Goal: Task Accomplishment & Management: Manage account settings

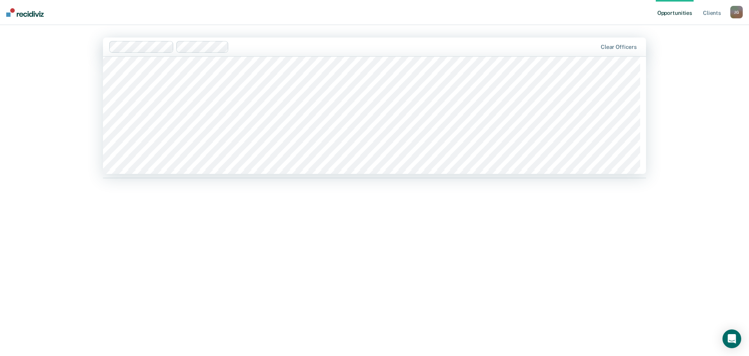
scroll to position [6925, 0]
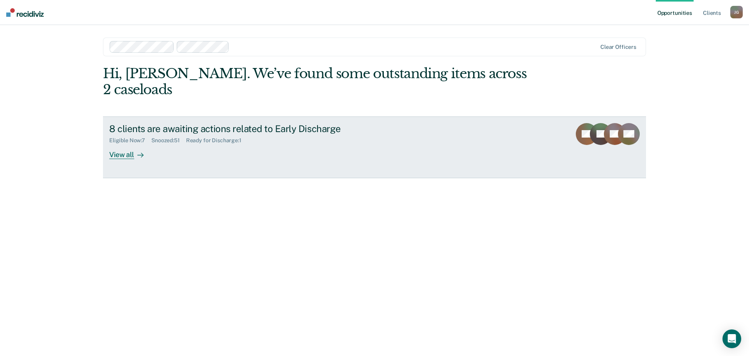
click at [127, 143] on link "8 clients are awaiting actions related to Early Discharge Eligible Now : 7 Snoo…" at bounding box center [374, 147] width 543 height 62
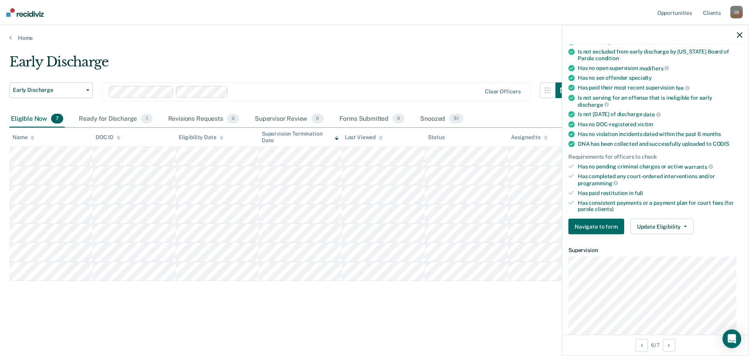
scroll to position [117, 0]
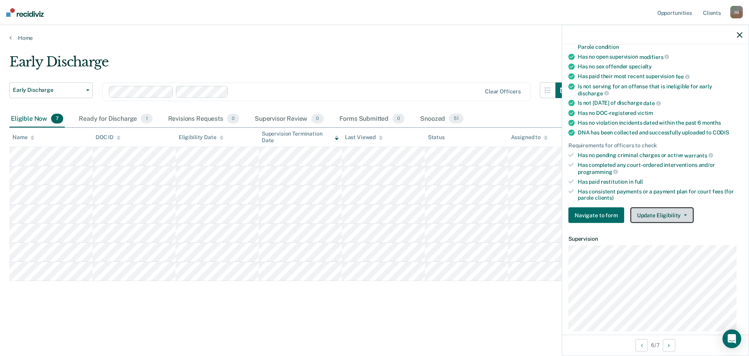
click at [667, 212] on button "Update Eligibility" at bounding box center [662, 215] width 63 height 16
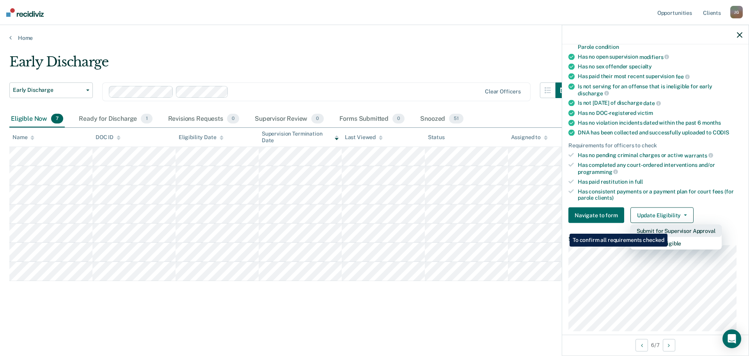
click at [669, 228] on button "Submit for Supervisor Approval" at bounding box center [676, 230] width 91 height 12
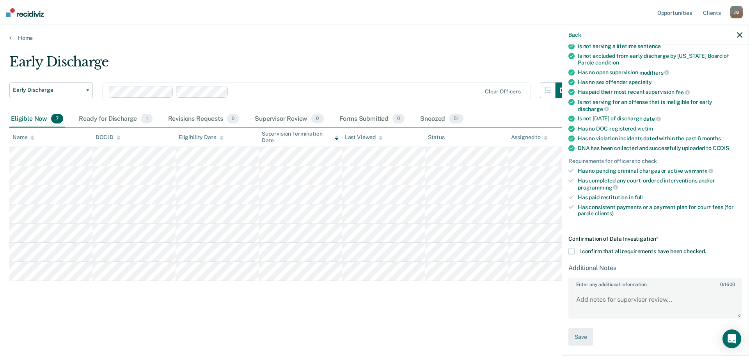
click at [574, 252] on span at bounding box center [572, 251] width 6 height 6
click at [706, 248] on input "I confirm that all requirements have been checked." at bounding box center [706, 248] width 0 height 0
click at [575, 336] on button "Save" at bounding box center [581, 336] width 25 height 18
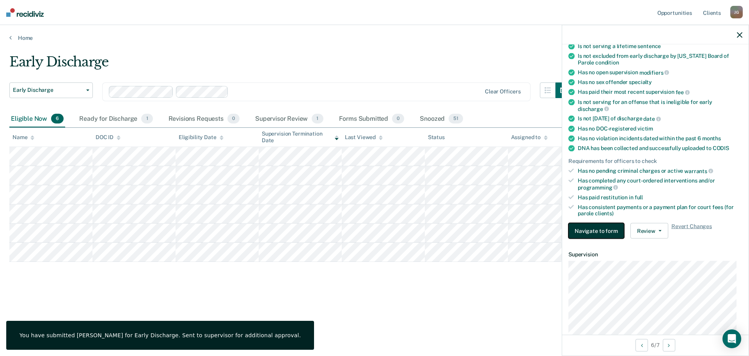
click at [617, 236] on button "Navigate to form" at bounding box center [597, 231] width 56 height 16
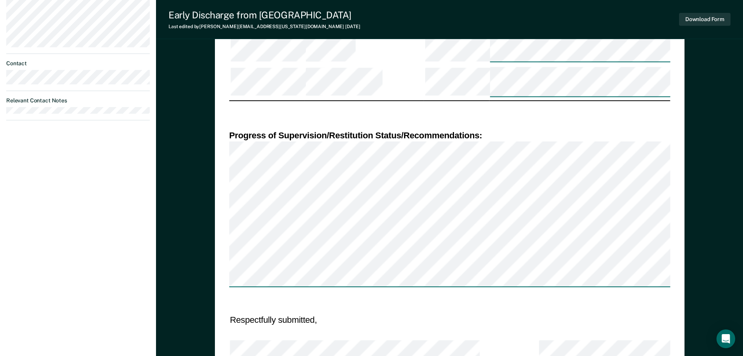
scroll to position [429, 0]
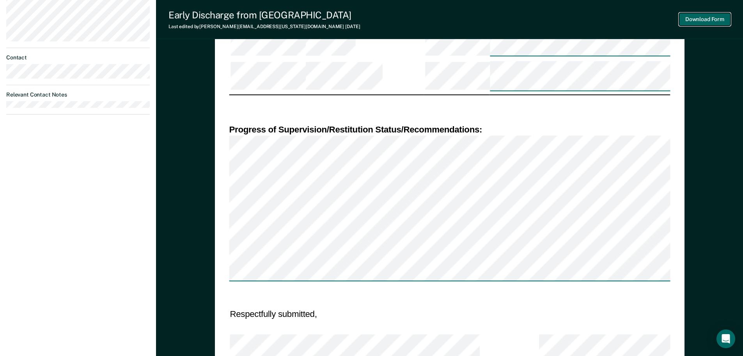
click at [707, 18] on button "Download Form" at bounding box center [705, 19] width 52 height 13
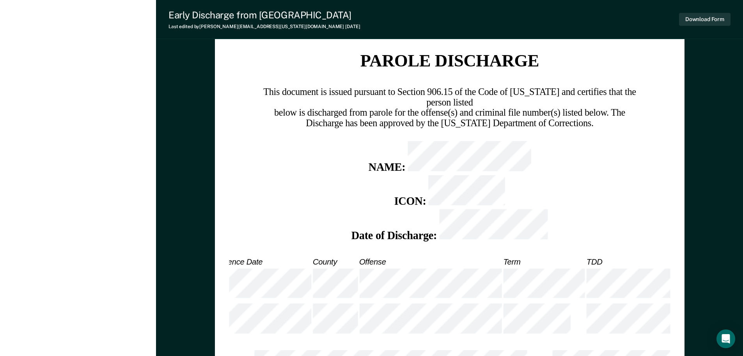
scroll to position [843, 0]
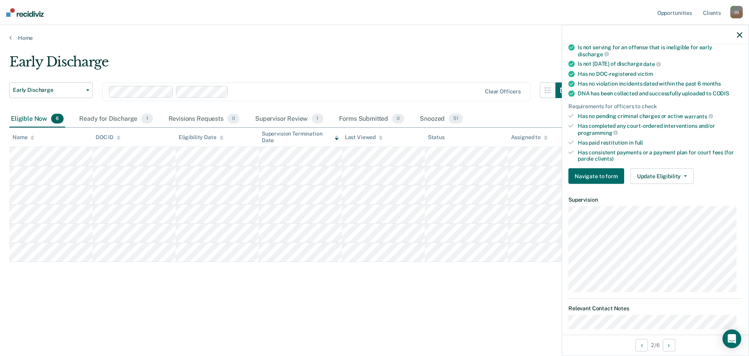
scroll to position [172, 0]
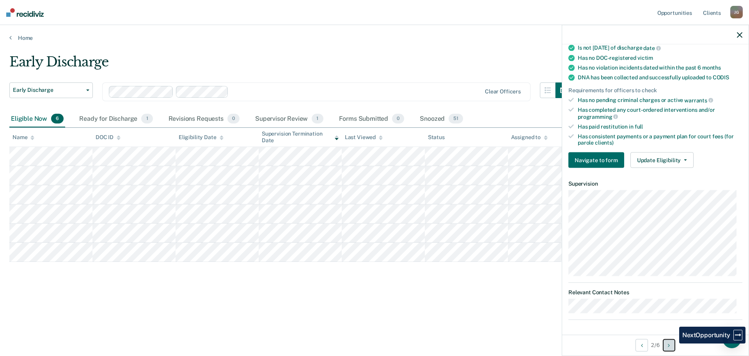
click at [674, 343] on button "Next Opportunity" at bounding box center [669, 344] width 12 height 12
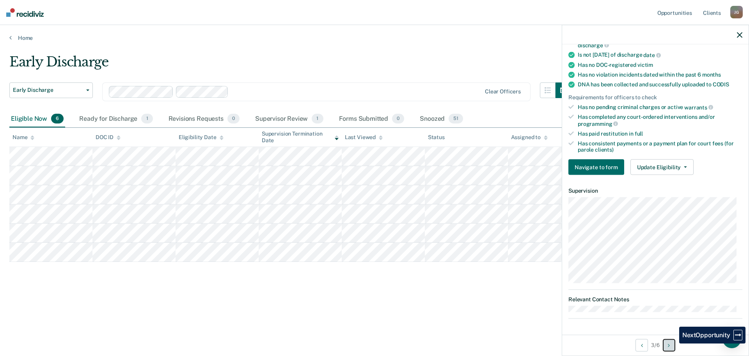
scroll to position [164, 0]
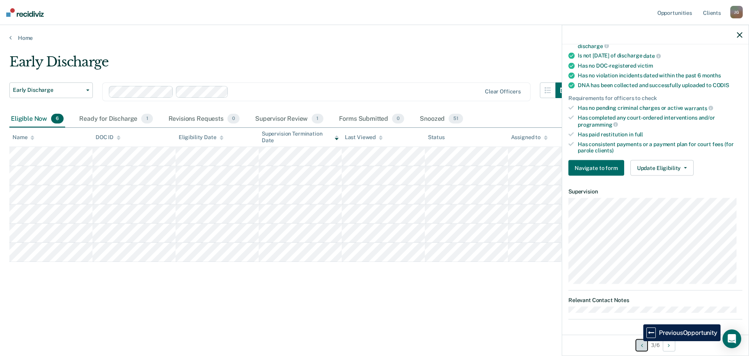
click at [638, 341] on button "Previous Opportunity" at bounding box center [642, 344] width 12 height 12
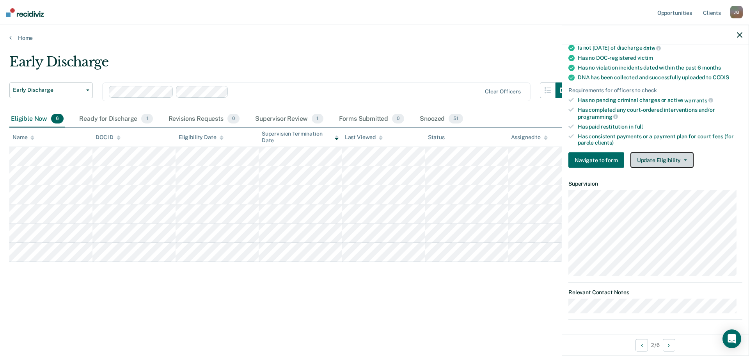
click at [652, 163] on button "Update Eligibility" at bounding box center [662, 160] width 63 height 16
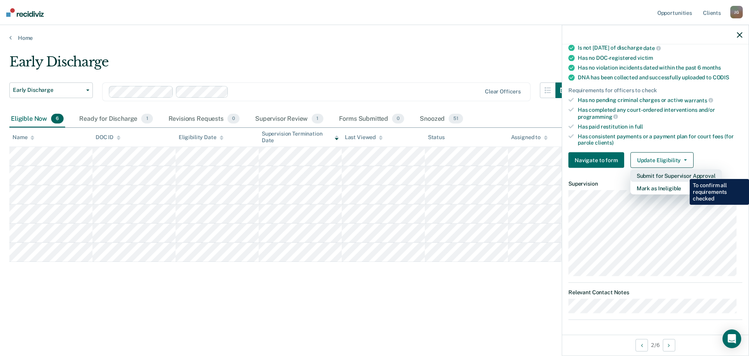
click at [684, 173] on button "Submit for Supervisor Approval" at bounding box center [676, 175] width 91 height 12
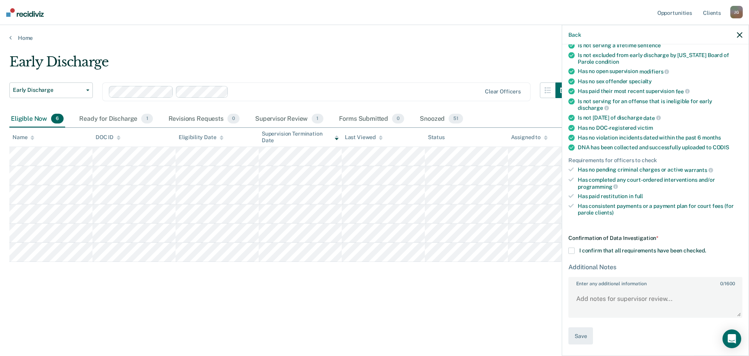
scroll to position [101, 0]
click at [576, 252] on label "I confirm that all requirements have been checked." at bounding box center [656, 251] width 174 height 6
click at [706, 248] on input "I confirm that all requirements have been checked." at bounding box center [706, 248] width 0 height 0
click at [590, 339] on button "Save" at bounding box center [581, 336] width 25 height 18
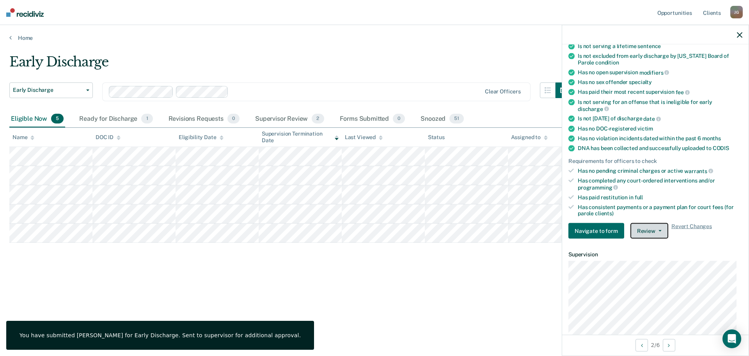
click at [652, 234] on button "Review" at bounding box center [650, 231] width 38 height 16
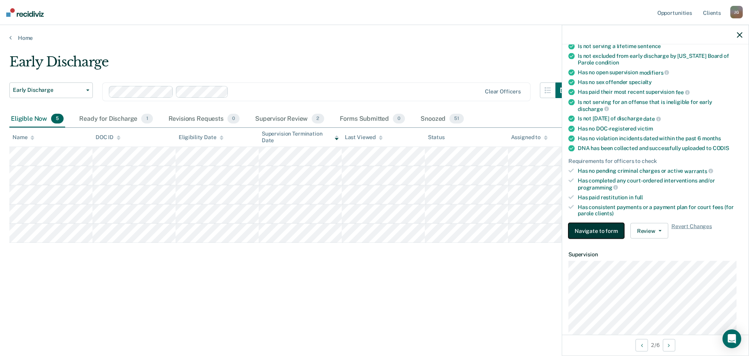
click at [608, 226] on button "Navigate to form" at bounding box center [597, 231] width 56 height 16
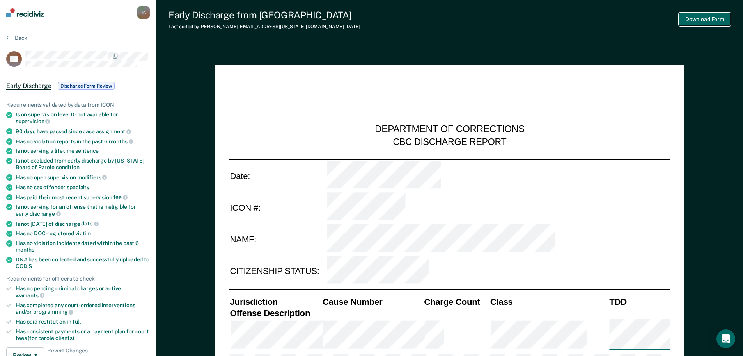
click at [692, 18] on button "Download Form" at bounding box center [705, 19] width 52 height 13
click at [9, 37] on button "Back" at bounding box center [16, 37] width 21 height 7
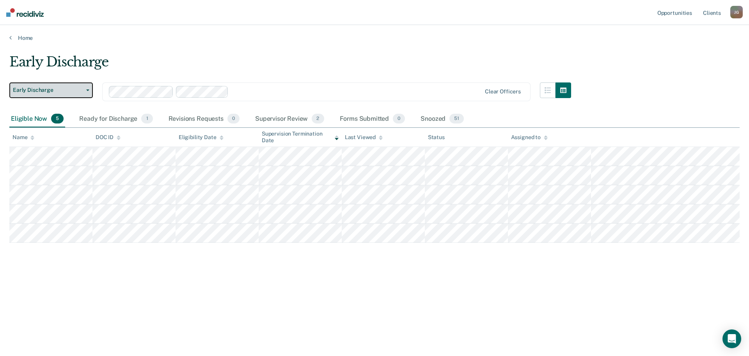
click at [57, 91] on span "Early Discharge" at bounding box center [48, 90] width 70 height 7
click at [281, 116] on div "Supervisor Review 2" at bounding box center [290, 118] width 72 height 17
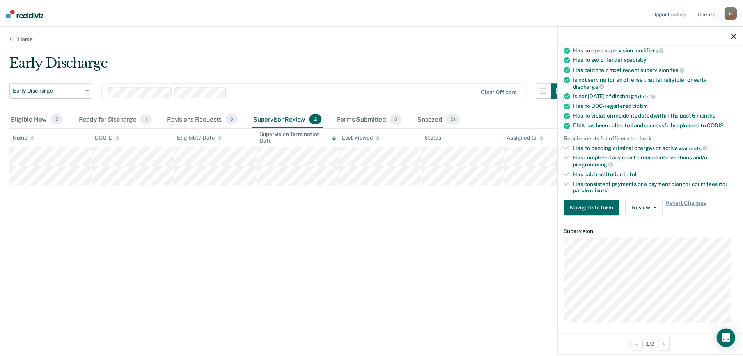
scroll to position [172, 0]
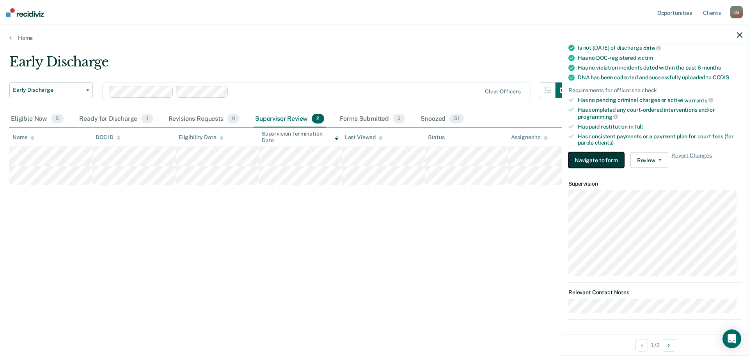
click at [600, 154] on button "Navigate to form" at bounding box center [597, 160] width 56 height 16
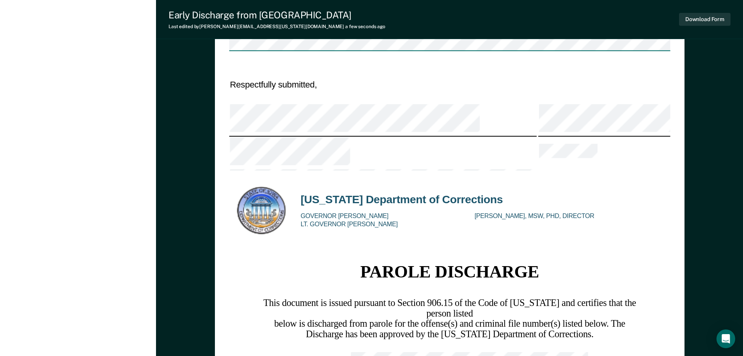
scroll to position [819, 0]
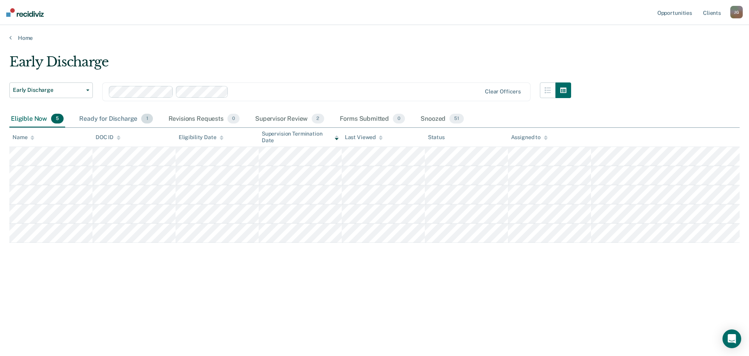
click at [129, 119] on div "Ready for Discharge 1" at bounding box center [116, 118] width 76 height 17
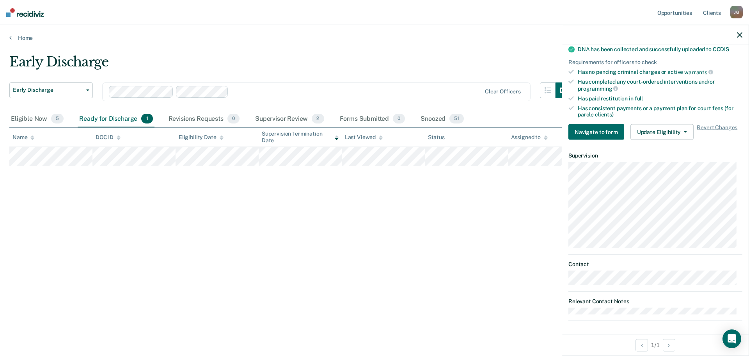
scroll to position [201, 0]
click at [672, 127] on button "Update Eligibility" at bounding box center [662, 131] width 63 height 16
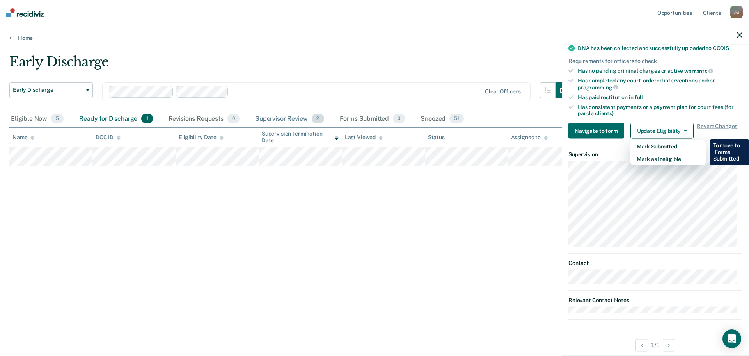
click at [289, 120] on div "Supervisor Review 2" at bounding box center [290, 118] width 72 height 17
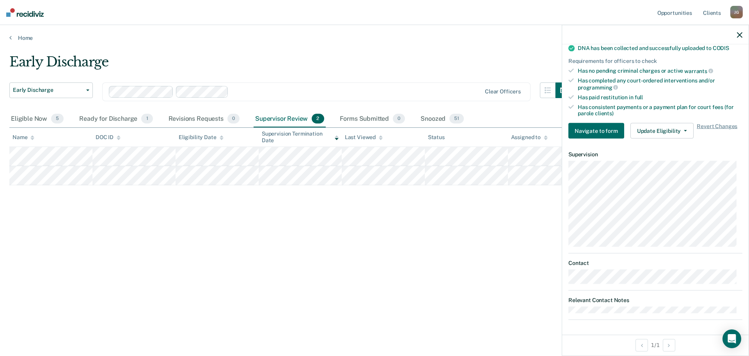
click at [328, 217] on div "Early Discharge Early Discharge Early Discharge Clear officers Eligible Now 5 R…" at bounding box center [374, 175] width 731 height 243
click at [460, 207] on div "Early Discharge Early Discharge Early Discharge Clear officers Eligible Now 5 R…" at bounding box center [374, 175] width 731 height 243
click at [642, 128] on button "Review" at bounding box center [650, 131] width 38 height 16
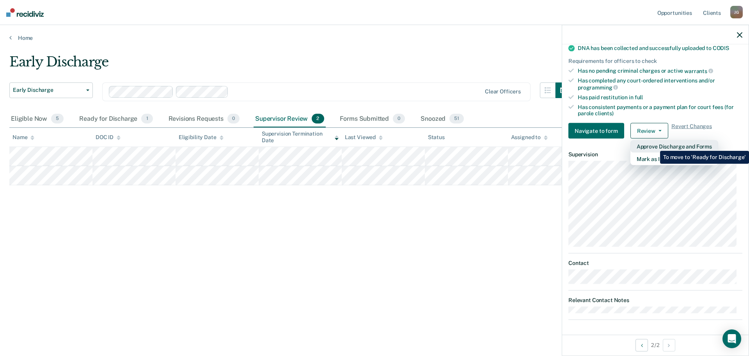
click at [654, 145] on button "Approve Discharge and Forms" at bounding box center [675, 146] width 88 height 12
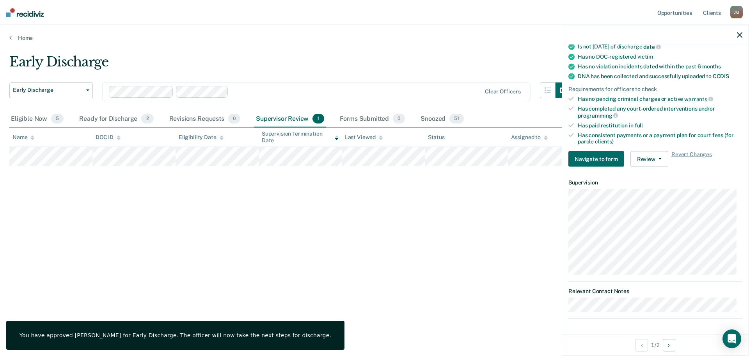
scroll to position [172, 0]
click at [650, 160] on button "Review" at bounding box center [650, 160] width 38 height 16
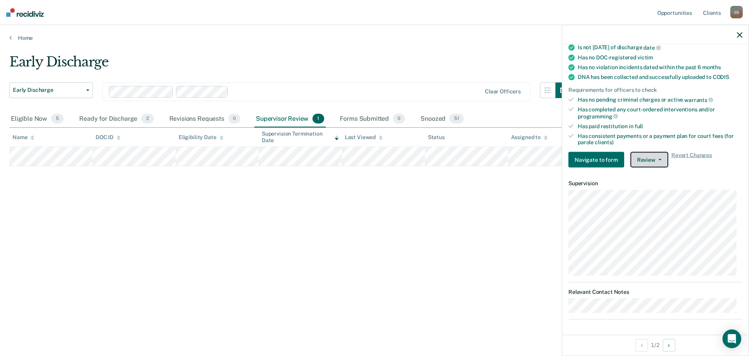
click at [645, 163] on button "Review" at bounding box center [650, 160] width 38 height 16
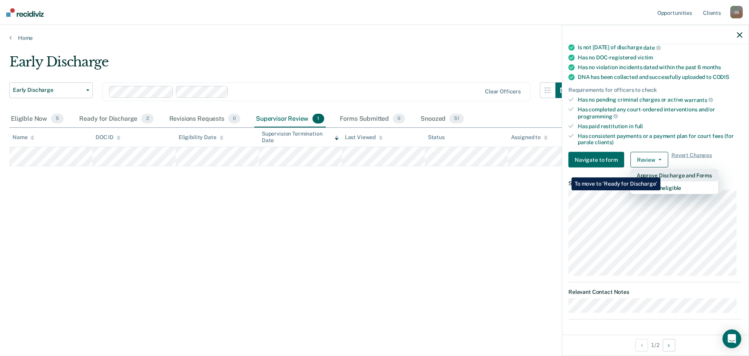
click at [661, 171] on button "Approve Discharge and Forms" at bounding box center [675, 175] width 88 height 12
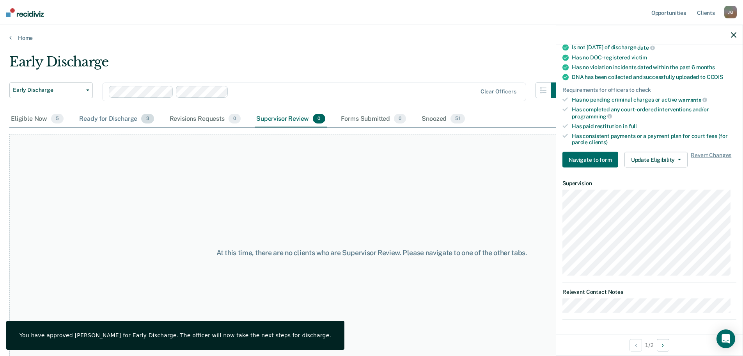
click at [131, 121] on div "Ready for Discharge 3" at bounding box center [117, 118] width 78 height 17
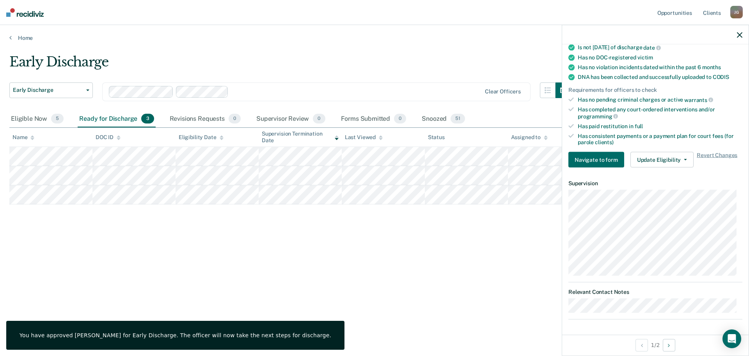
click at [395, 222] on div "Early Discharge Early Discharge Early Discharge Clear officers Eligible Now 5 R…" at bounding box center [374, 175] width 731 height 243
click at [741, 36] on icon "button" at bounding box center [739, 34] width 5 height 5
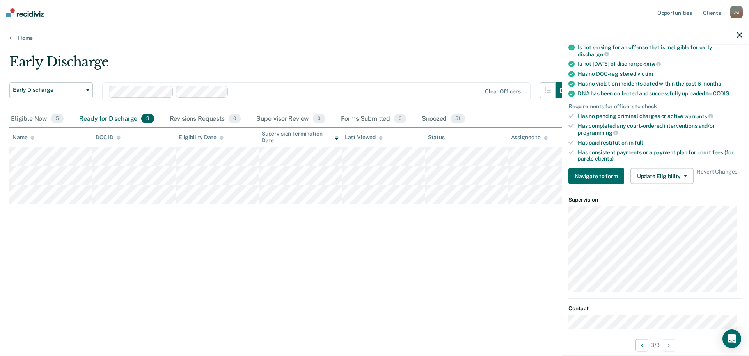
scroll to position [201, 0]
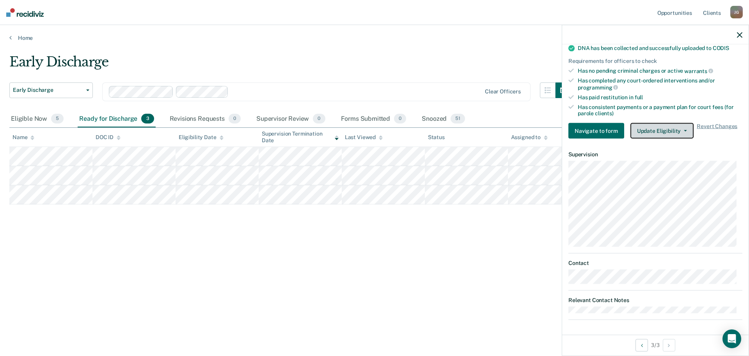
click at [654, 133] on button "Update Eligibility" at bounding box center [662, 131] width 63 height 16
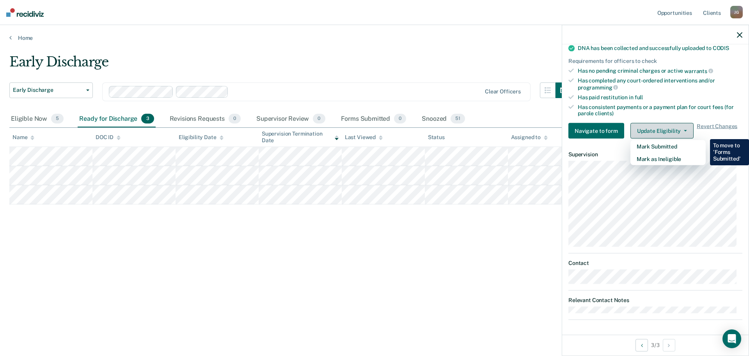
click at [654, 133] on button "Update Eligibility" at bounding box center [662, 131] width 63 height 16
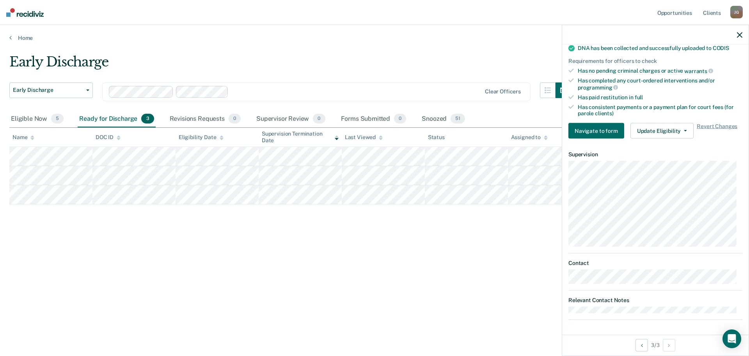
click at [431, 250] on div "Early Discharge Early Discharge Early Discharge Clear officers Eligible Now 5 R…" at bounding box center [374, 175] width 731 height 243
click at [743, 35] on div at bounding box center [655, 35] width 187 height 20
click at [741, 33] on icon "button" at bounding box center [739, 34] width 5 height 5
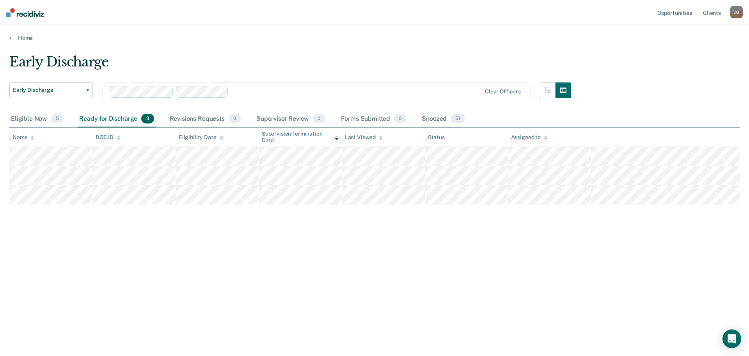
click at [112, 121] on div "Ready for Discharge 3" at bounding box center [117, 118] width 78 height 17
click at [42, 122] on div "Eligible Now 5" at bounding box center [37, 118] width 56 height 17
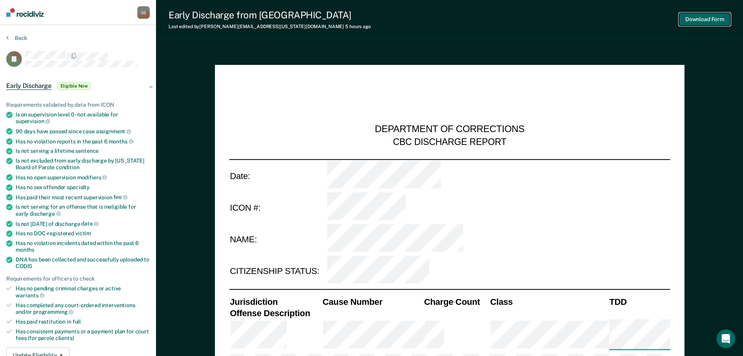
click at [703, 20] on button "Download Form" at bounding box center [705, 19] width 52 height 13
type textarea "x"
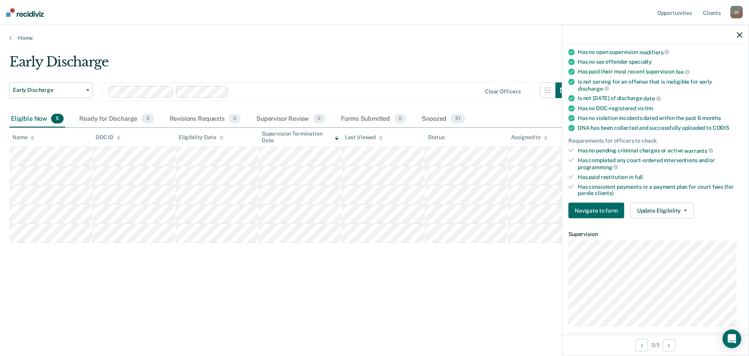
scroll to position [164, 0]
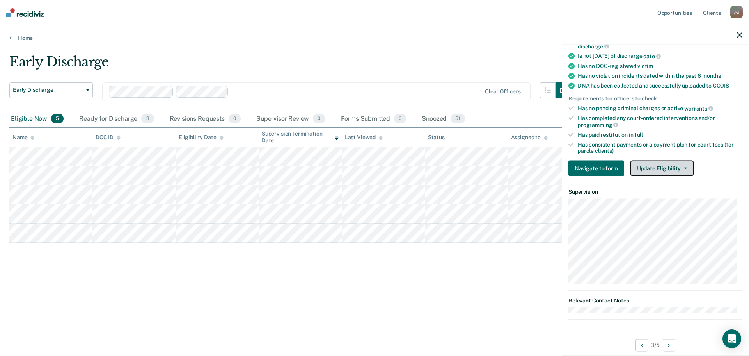
click at [656, 168] on button "Update Eligibility" at bounding box center [662, 168] width 63 height 16
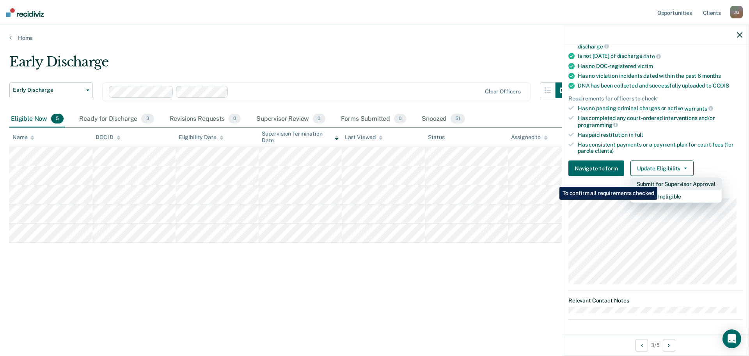
click at [659, 181] on button "Submit for Supervisor Approval" at bounding box center [676, 184] width 91 height 12
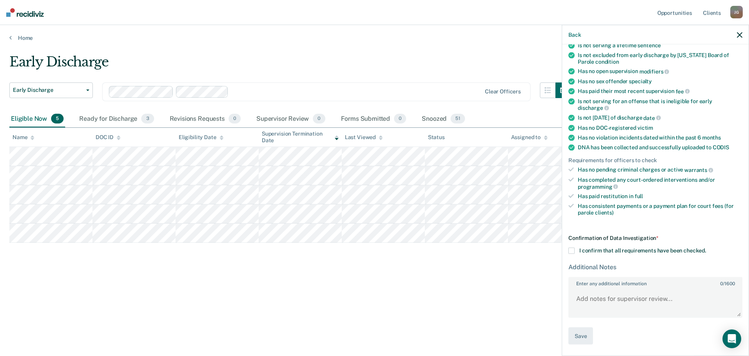
scroll to position [101, 0]
click at [576, 252] on label "I confirm that all requirements have been checked." at bounding box center [656, 251] width 174 height 6
click at [706, 248] on input "I confirm that all requirements have been checked." at bounding box center [706, 248] width 0 height 0
click at [578, 339] on button "Save" at bounding box center [581, 336] width 25 height 18
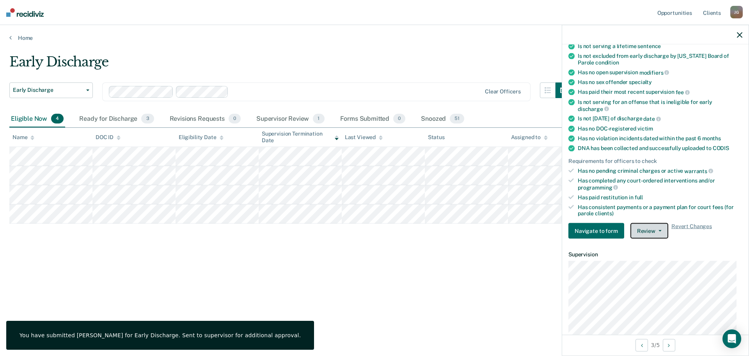
click at [655, 228] on button "Review" at bounding box center [650, 231] width 38 height 16
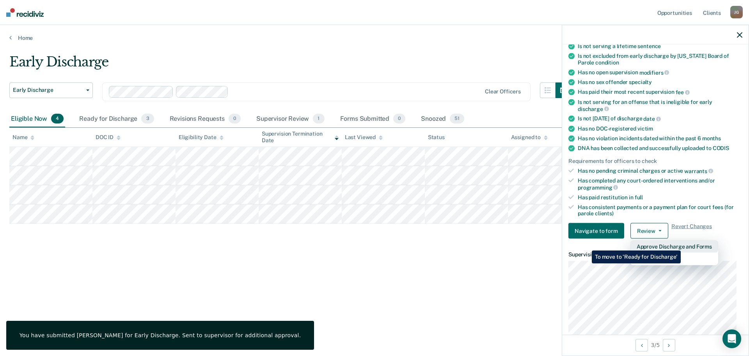
click at [681, 244] on button "Approve Discharge and Forms" at bounding box center [675, 246] width 88 height 12
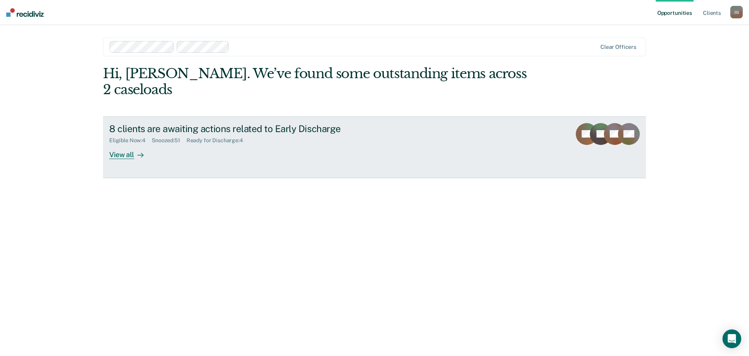
click at [127, 144] on div "View all" at bounding box center [131, 151] width 44 height 15
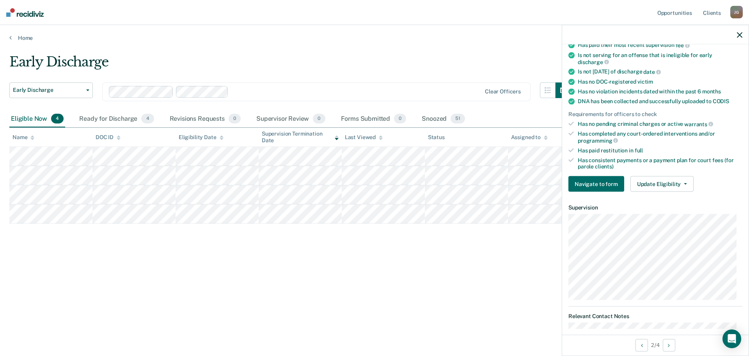
scroll to position [164, 0]
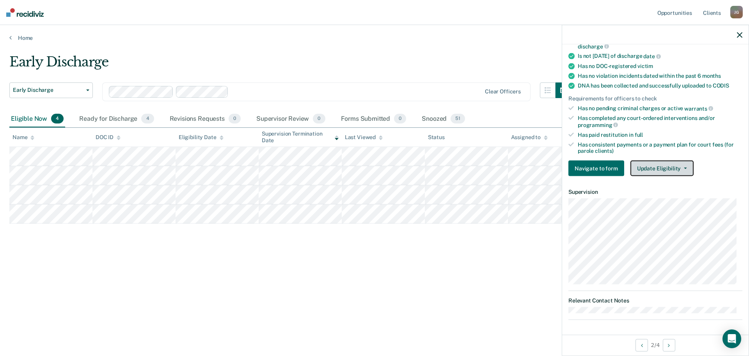
click at [656, 167] on button "Update Eligibility" at bounding box center [662, 168] width 63 height 16
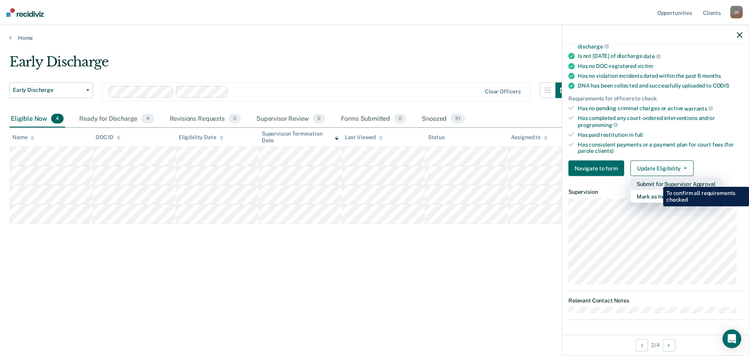
click at [658, 181] on button "Submit for Supervisor Approval" at bounding box center [676, 184] width 91 height 12
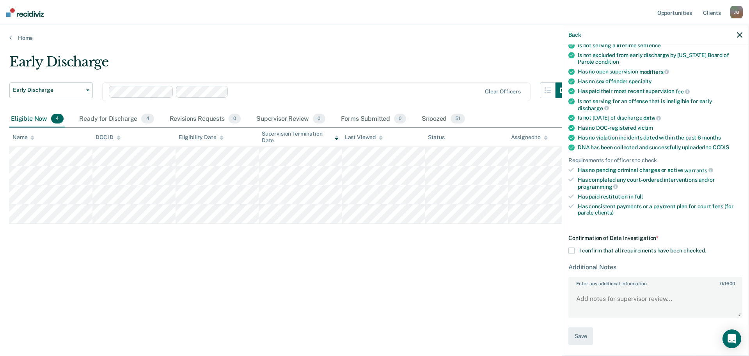
scroll to position [101, 0]
click at [572, 251] on span at bounding box center [572, 251] width 6 height 6
click at [706, 248] on input "I confirm that all requirements have been checked." at bounding box center [706, 248] width 0 height 0
click at [584, 338] on button "Save" at bounding box center [581, 336] width 25 height 18
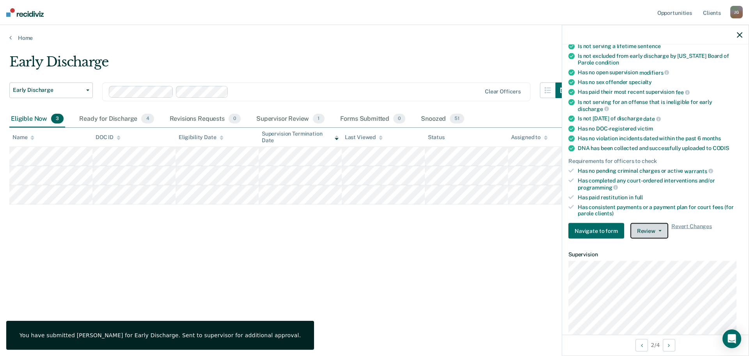
click at [633, 235] on button "Review" at bounding box center [650, 231] width 38 height 16
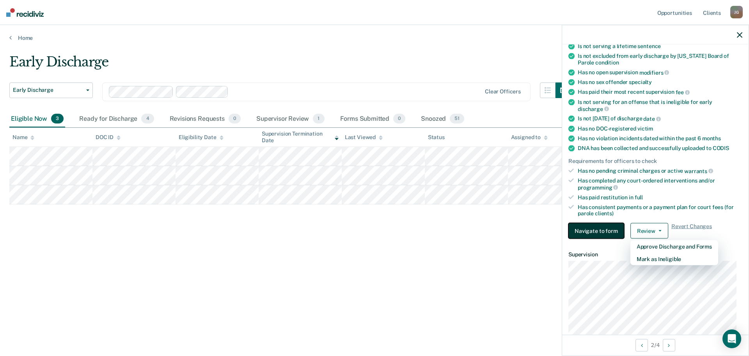
click at [606, 231] on button "Navigate to form" at bounding box center [597, 231] width 56 height 16
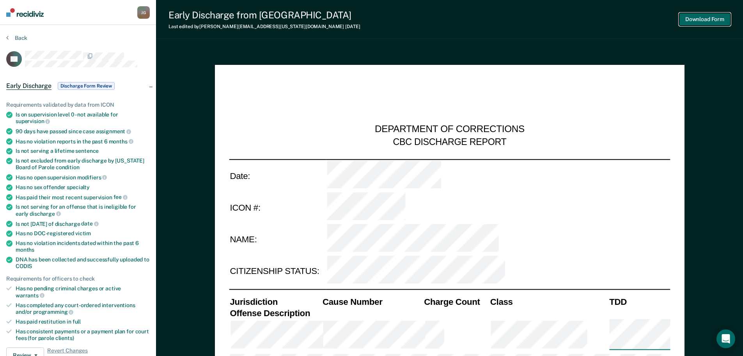
click at [697, 21] on button "Download Form" at bounding box center [705, 19] width 52 height 13
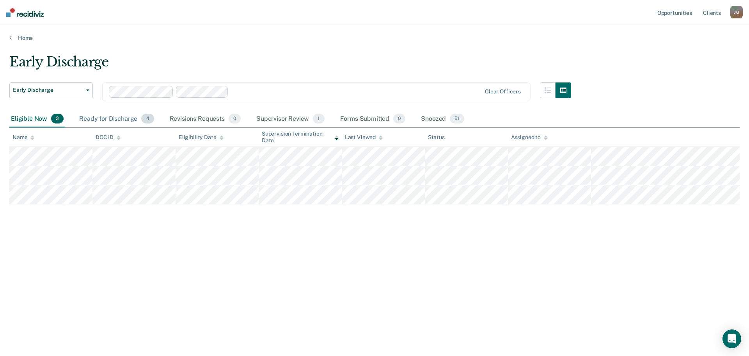
click at [130, 119] on div "Ready for Discharge 4" at bounding box center [117, 118] width 78 height 17
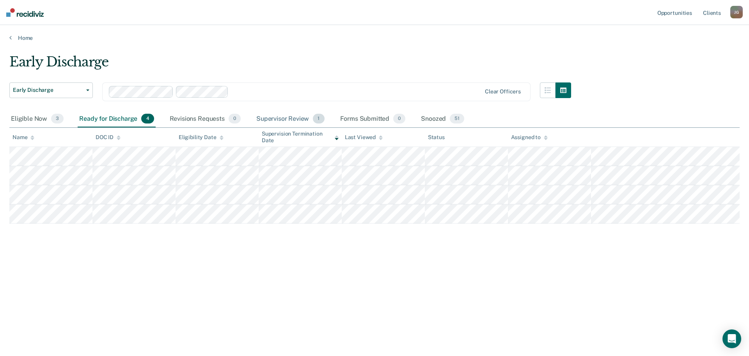
click at [285, 121] on div "Supervisor Review 1" at bounding box center [290, 118] width 71 height 17
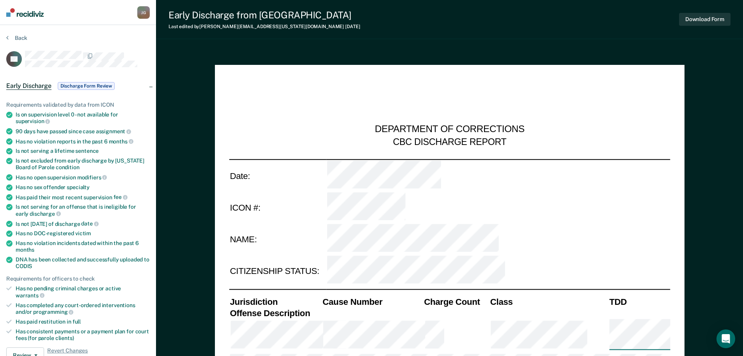
type textarea "x"
click at [11, 35] on button "Back" at bounding box center [16, 37] width 21 height 7
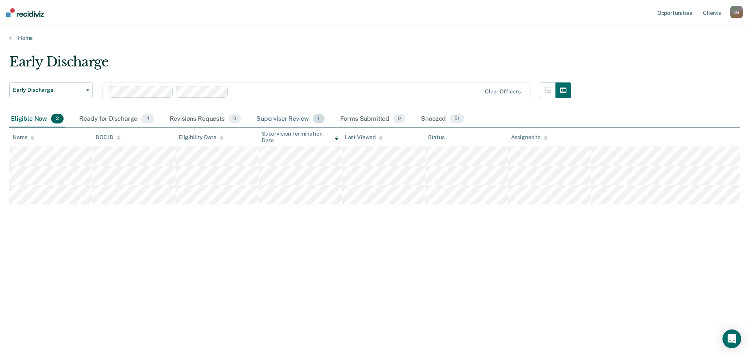
click at [293, 119] on div "Supervisor Review 1" at bounding box center [290, 118] width 71 height 17
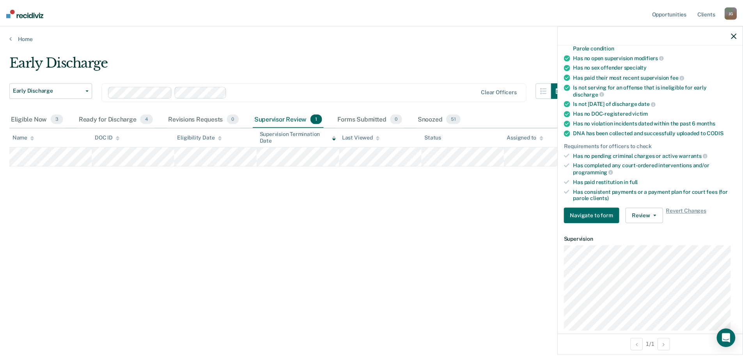
scroll to position [117, 0]
click at [656, 215] on span "button" at bounding box center [659, 215] width 6 height 2
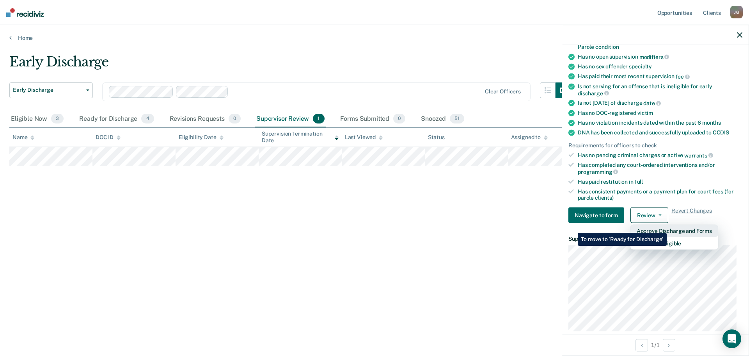
click at [667, 227] on button "Approve Discharge and Forms" at bounding box center [675, 230] width 88 height 12
